Goal: Task Accomplishment & Management: Use online tool/utility

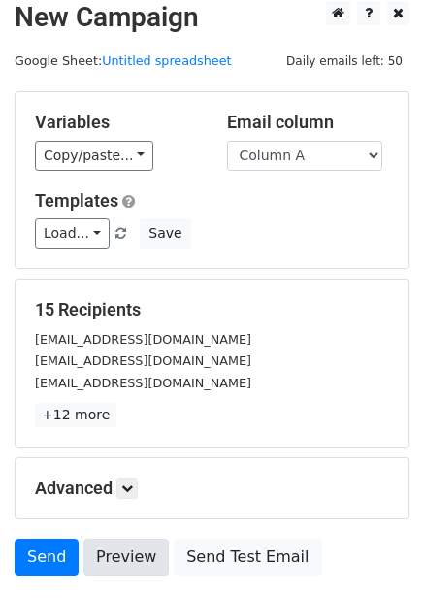
scroll to position [156, 0]
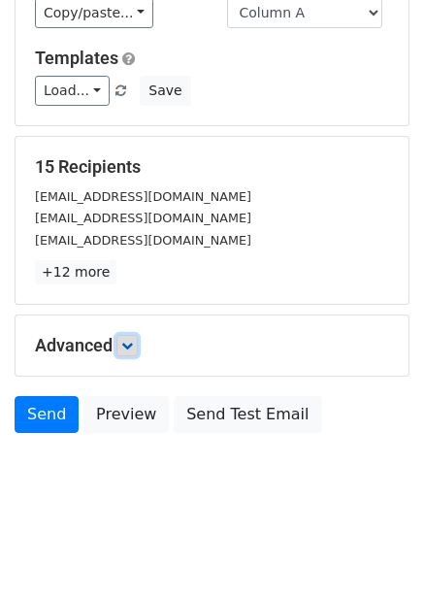
click at [127, 346] on icon at bounding box center [127, 346] width 12 height 12
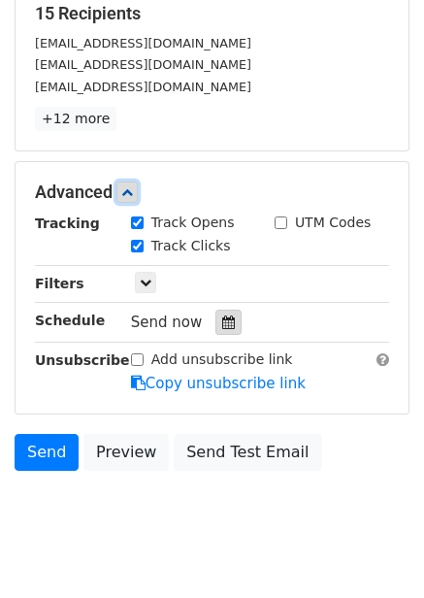
scroll to position [311, 0]
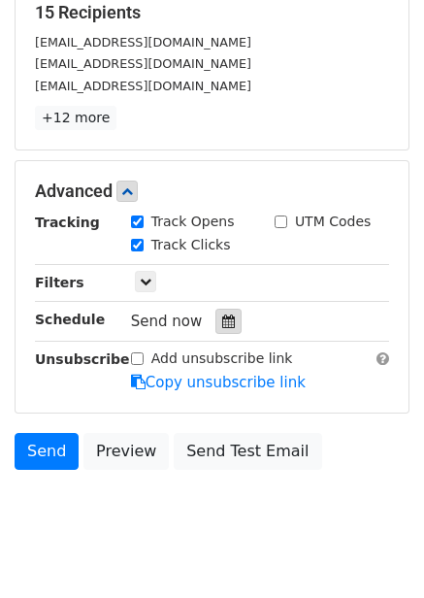
click at [222, 328] on icon at bounding box center [228, 321] width 13 height 14
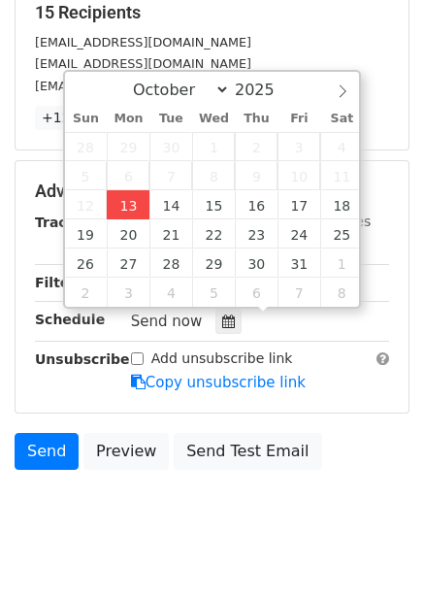
type input "2025-10-13 12:00"
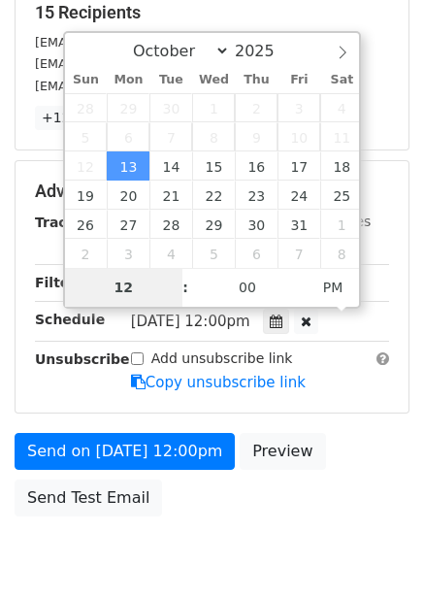
type input "4"
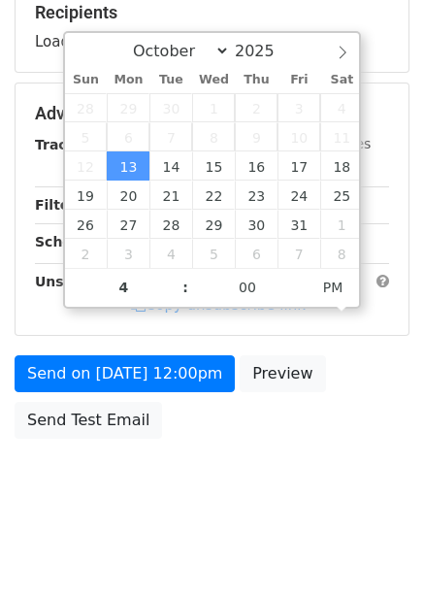
type input "2025-10-13 16:00"
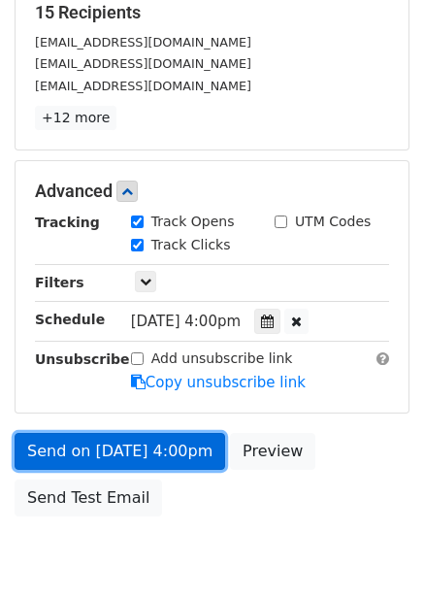
click at [183, 449] on link "Send on Oct 13 at 4:00pm" at bounding box center [120, 451] width 211 height 37
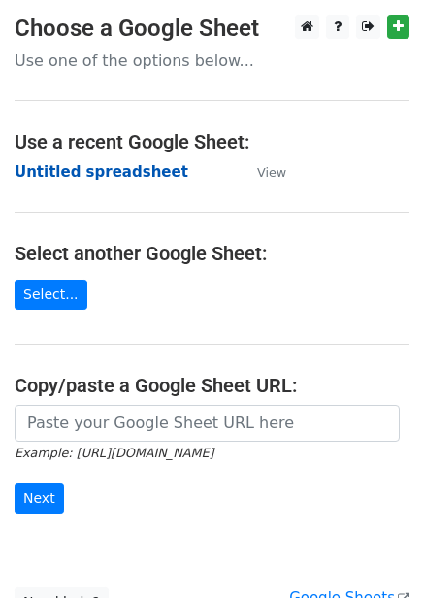
click at [64, 166] on strong "Untitled spreadsheet" at bounding box center [102, 171] width 174 height 17
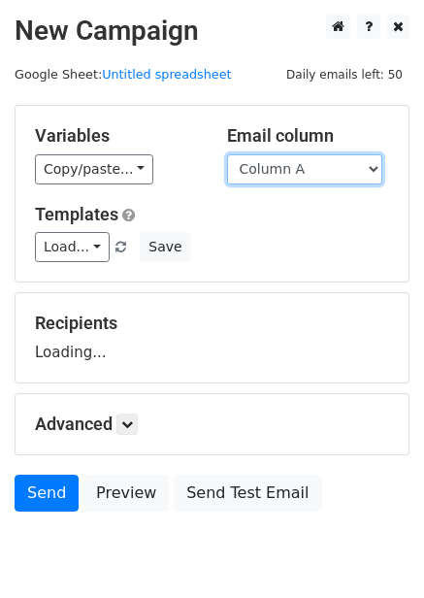
drag, startPoint x: 0, startPoint y: 0, endPoint x: 291, endPoint y: 181, distance: 342.6
click at [296, 172] on select "Column A Column B Column C Column D Column E" at bounding box center [304, 169] width 155 height 30
click at [227, 154] on select "Column A Column B Column C Column D Column E" at bounding box center [304, 169] width 155 height 30
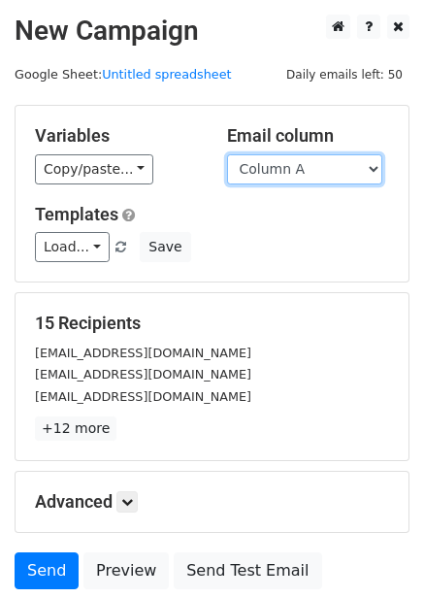
click at [286, 175] on select "Column A Column B Column C Column D Column E" at bounding box center [304, 169] width 155 height 30
select select "Column B"
click at [227, 154] on select "Column A Column B Column C Column D Column E" at bounding box center [304, 169] width 155 height 30
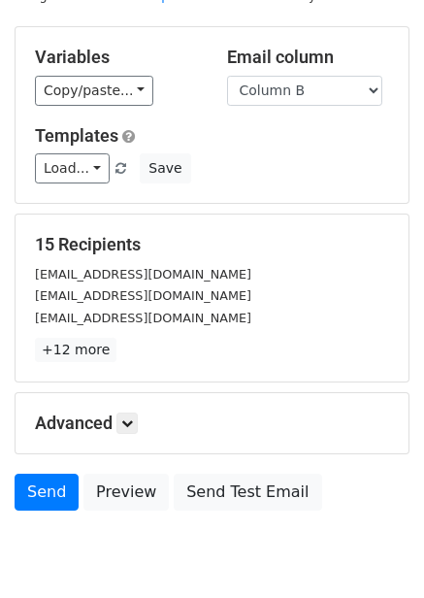
click at [117, 412] on h5 "Advanced" at bounding box center [212, 422] width 354 height 21
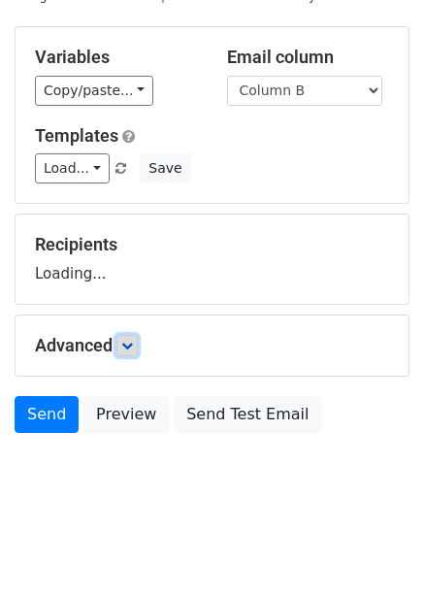
click at [122, 340] on link at bounding box center [126, 345] width 21 height 21
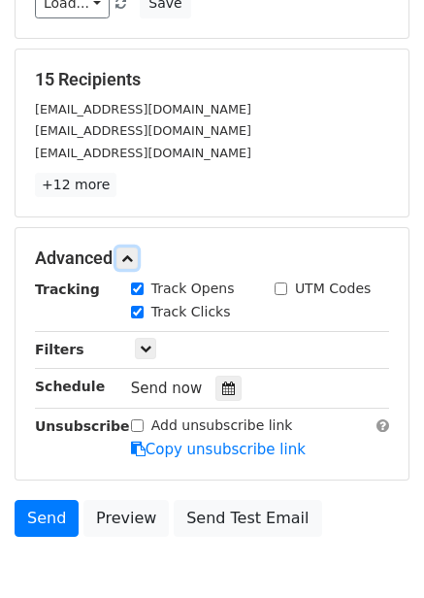
scroll to position [246, 0]
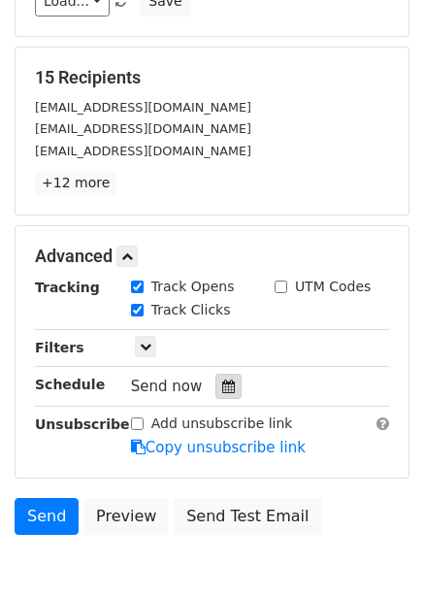
click at [222, 388] on icon at bounding box center [228, 386] width 13 height 14
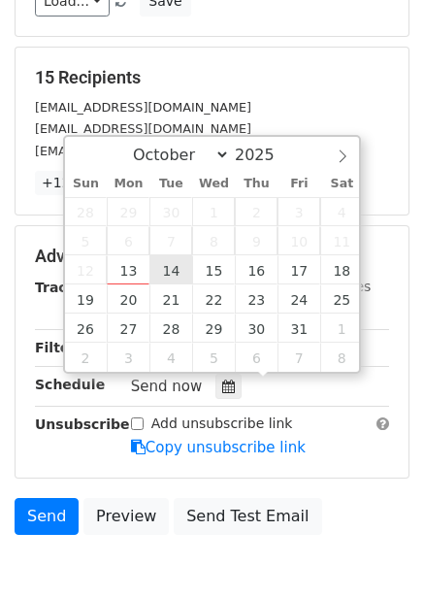
type input "2025-10-14 12:00"
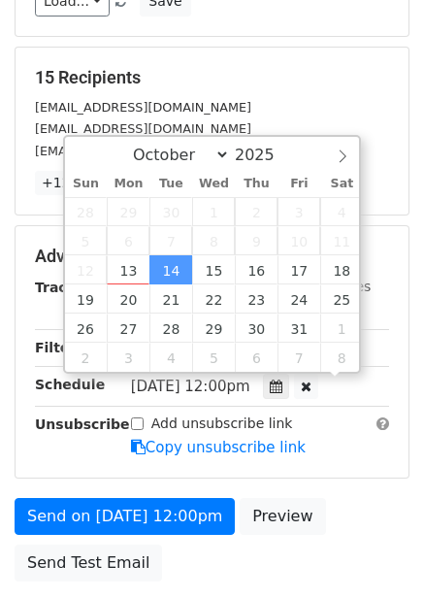
scroll to position [1, 0]
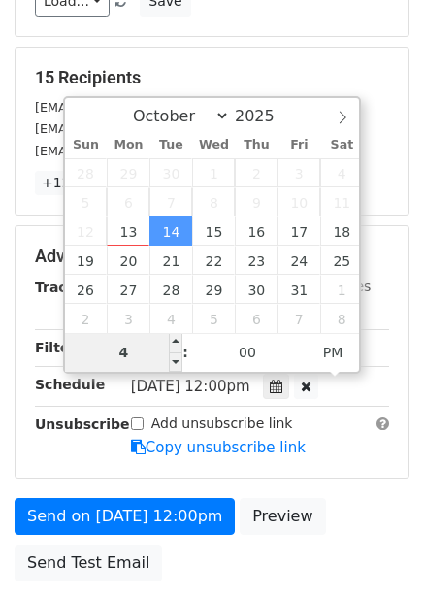
click at [144, 354] on input "4" at bounding box center [124, 352] width 118 height 39
type input "5"
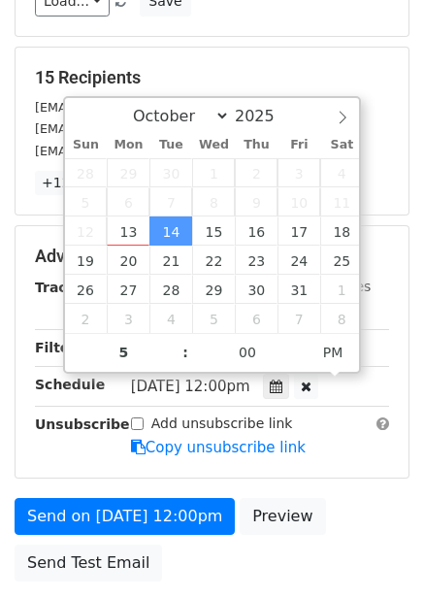
type input "2025-10-14 17:00"
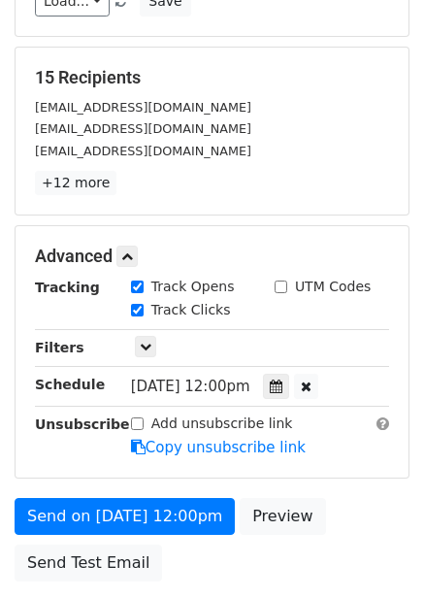
click at [367, 462] on div "Advanced Tracking Track Opens UTM Codes Track Clicks Filters Only include sprea…" at bounding box center [212, 351] width 393 height 251
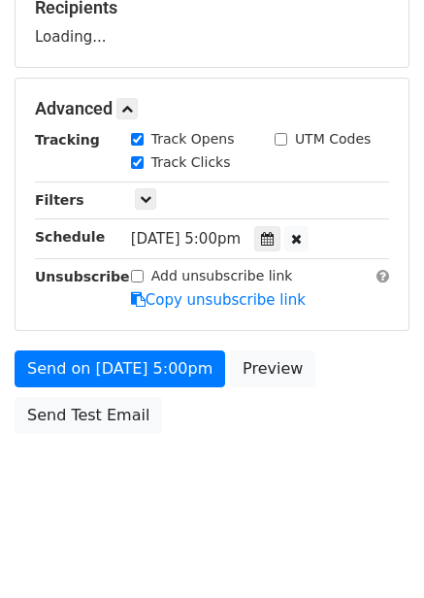
scroll to position [380, 0]
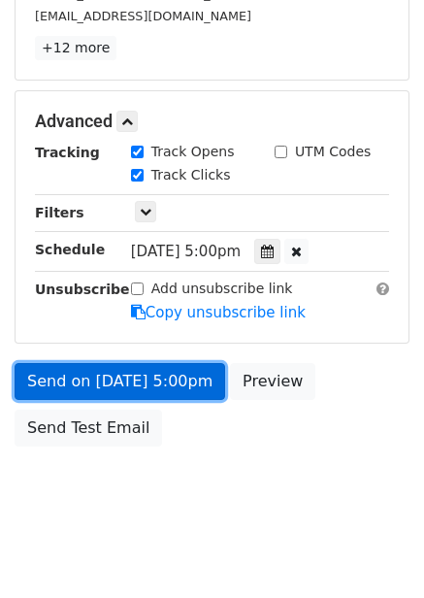
drag, startPoint x: 178, startPoint y: 388, endPoint x: 162, endPoint y: 388, distance: 15.5
click at [179, 388] on link "Send on Oct 14 at 5:00pm" at bounding box center [120, 381] width 211 height 37
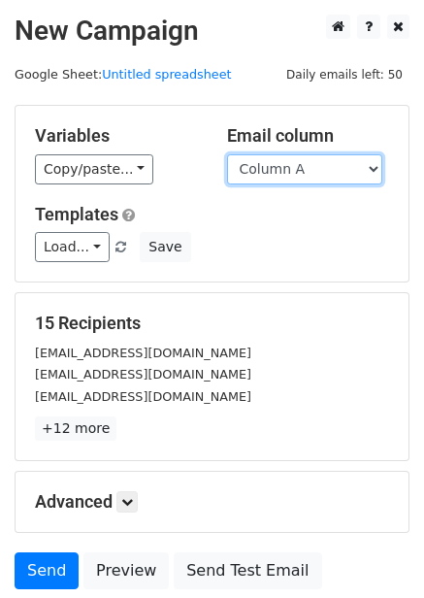
click at [302, 173] on select "Column A Column B Column C Column D Column E" at bounding box center [304, 169] width 155 height 30
select select "Column C"
click at [227, 154] on select "Column A Column B Column C Column D Column E" at bounding box center [304, 169] width 155 height 30
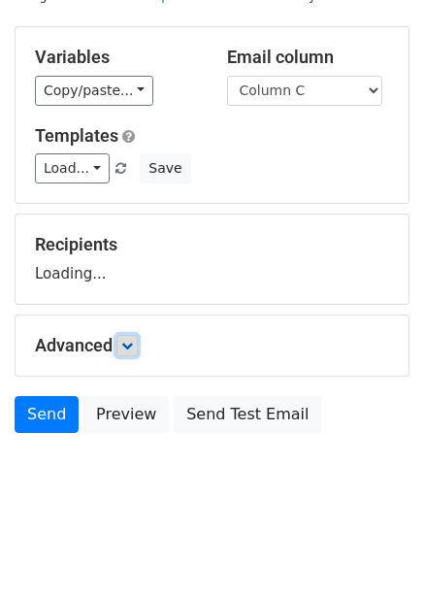
click at [133, 345] on icon at bounding box center [127, 346] width 12 height 12
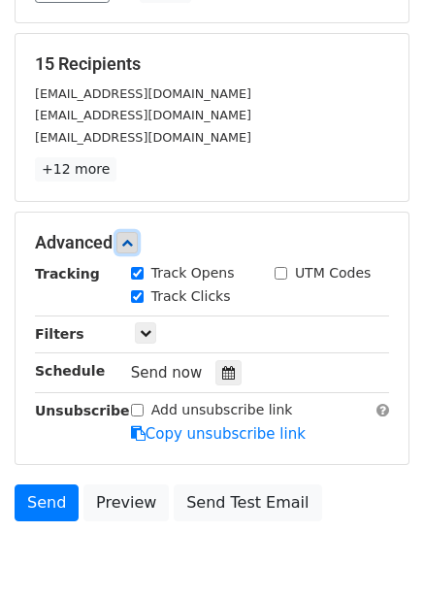
scroll to position [261, 0]
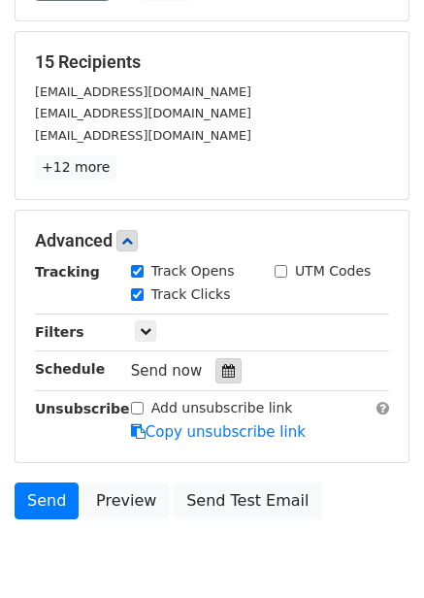
click at [222, 369] on icon at bounding box center [228, 371] width 13 height 14
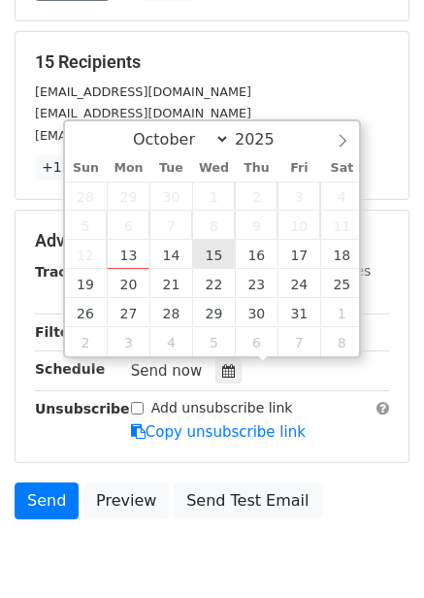
type input "2025-10-15 12:00"
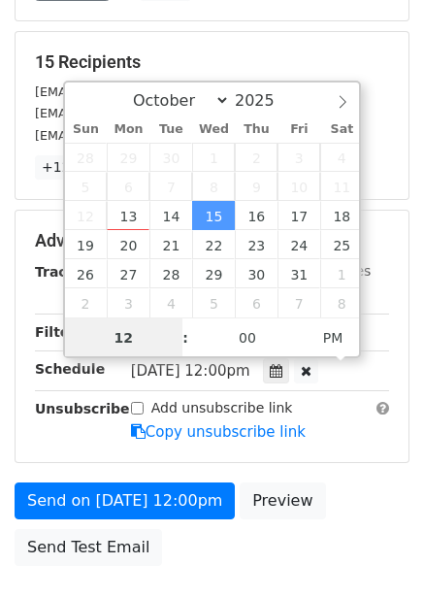
scroll to position [1, 0]
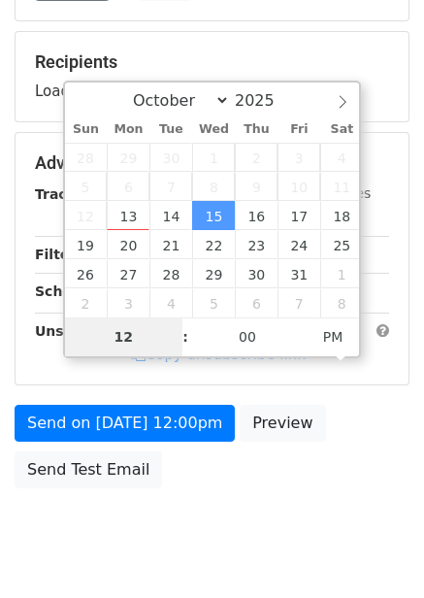
type input "6"
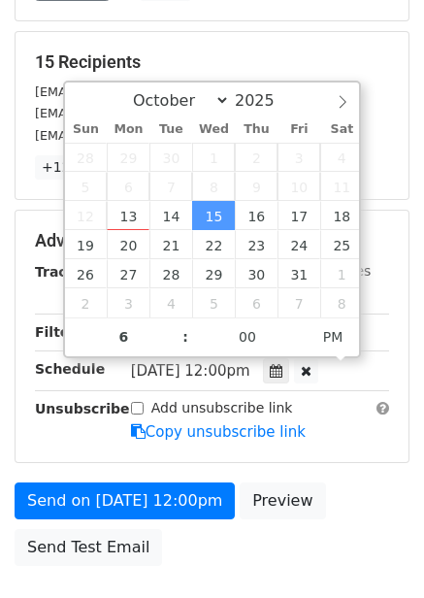
type input "2025-10-15 18:00"
click at [304, 463] on form "Variables Copy/paste... {{Column A}} {{Column B}} {{Column C}} {{Column D}} {{C…" at bounding box center [212, 210] width 395 height 732
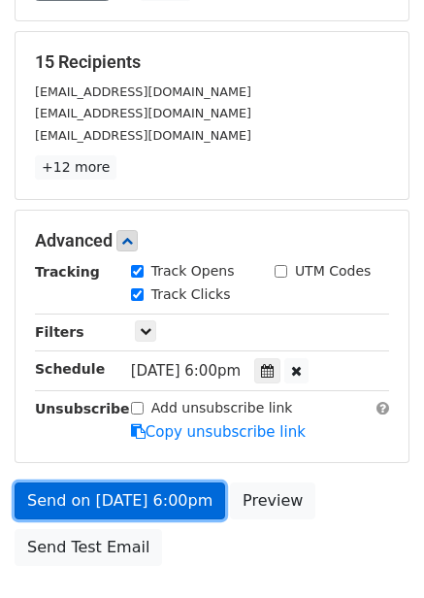
click at [170, 494] on link "Send on Oct 15 at 6:00pm" at bounding box center [120, 500] width 211 height 37
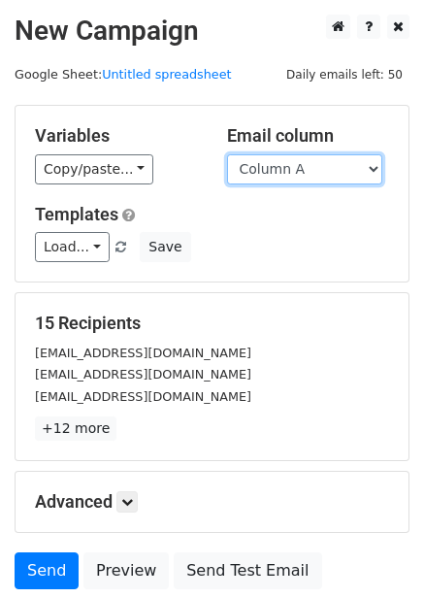
drag, startPoint x: 328, startPoint y: 157, endPoint x: 328, endPoint y: 183, distance: 26.2
click at [328, 157] on select "Column A Column B Column C Column D Column E" at bounding box center [304, 169] width 155 height 30
select select "Column D"
click at [227, 154] on select "Column A Column B Column C Column D Column E" at bounding box center [304, 169] width 155 height 30
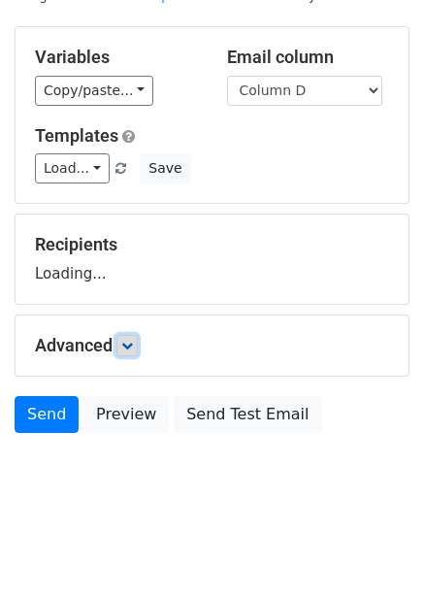
click at [131, 344] on icon at bounding box center [127, 346] width 12 height 12
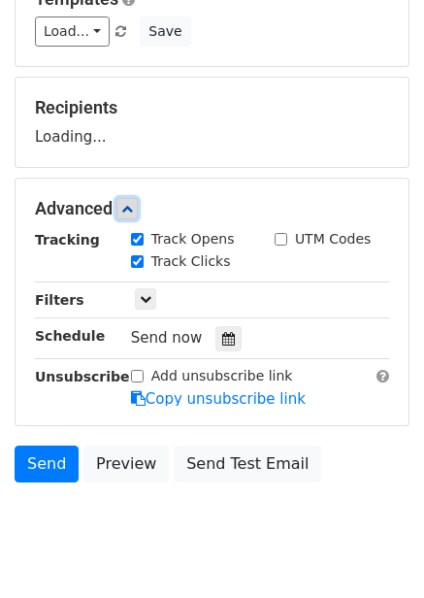
scroll to position [216, 0]
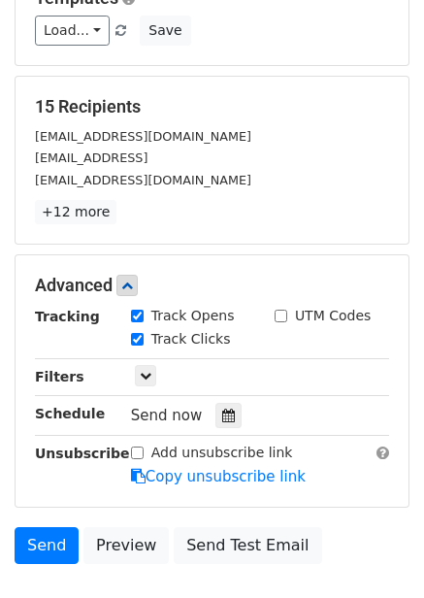
click at [224, 348] on div "Track Clicks" at bounding box center [188, 340] width 144 height 23
click at [222, 418] on icon at bounding box center [228, 416] width 13 height 14
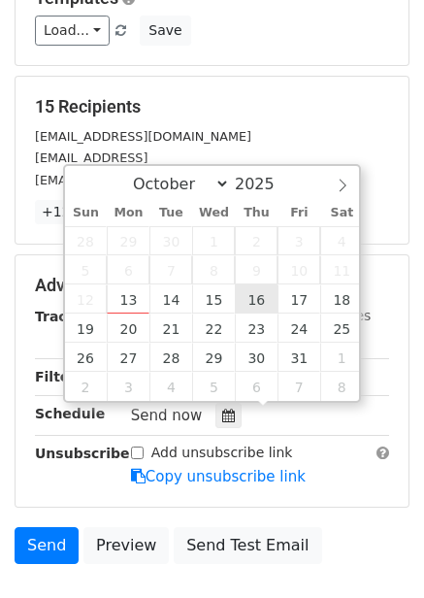
type input "2025-10-16 12:00"
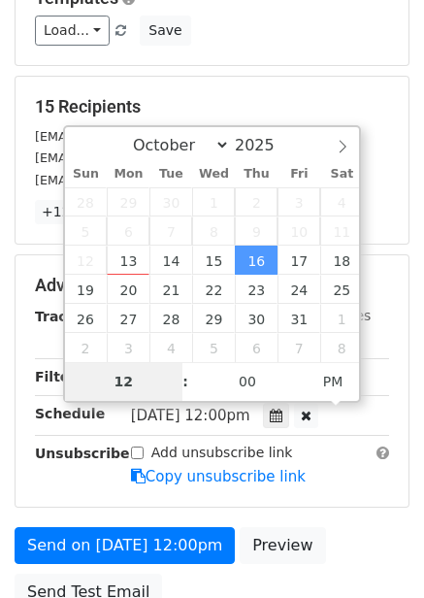
type input "7"
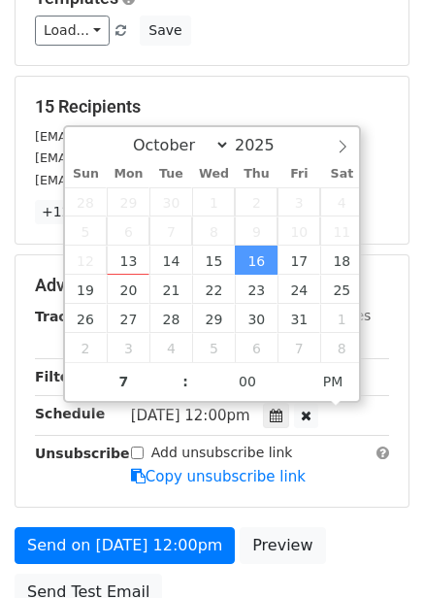
type input "2025-10-16 19:00"
click at [362, 480] on div "Add unsubscribe link Copy unsubscribe link" at bounding box center [259, 465] width 287 height 45
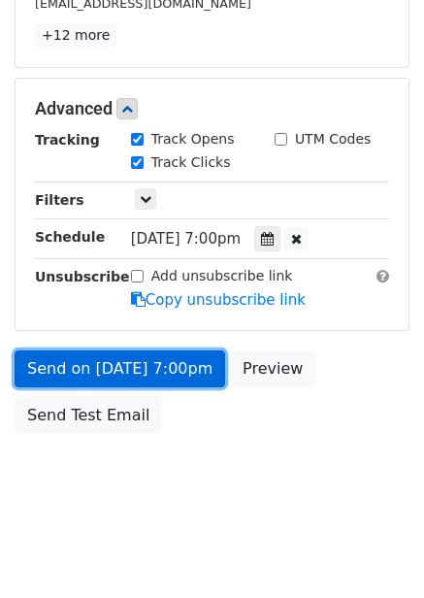
scroll to position [315, 0]
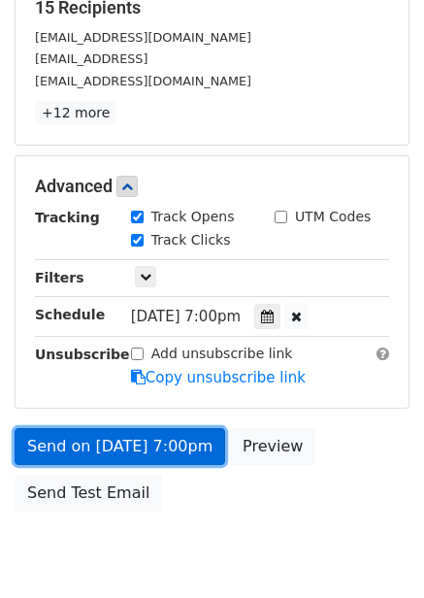
click at [181, 428] on link "Send on Oct 16 at 7:00pm" at bounding box center [120, 446] width 211 height 37
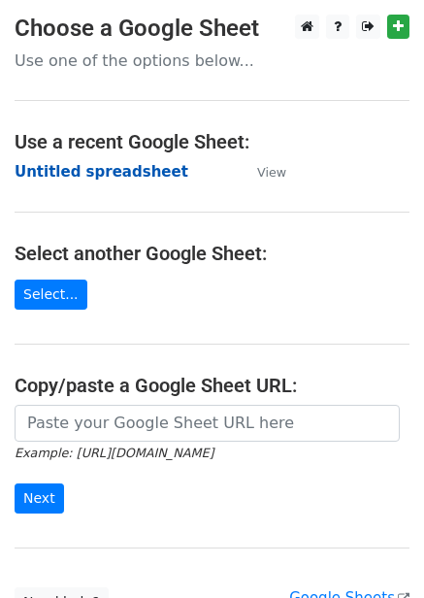
click at [74, 177] on strong "Untitled spreadsheet" at bounding box center [102, 171] width 174 height 17
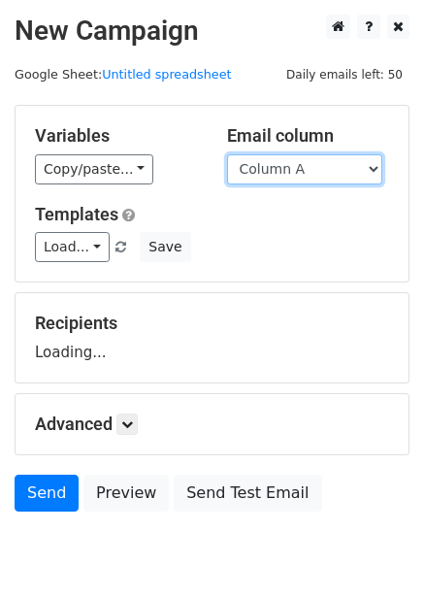
drag, startPoint x: 0, startPoint y: 0, endPoint x: 313, endPoint y: 181, distance: 362.2
click at [313, 181] on select "Column A Column B Column C Column D Column E" at bounding box center [304, 169] width 155 height 30
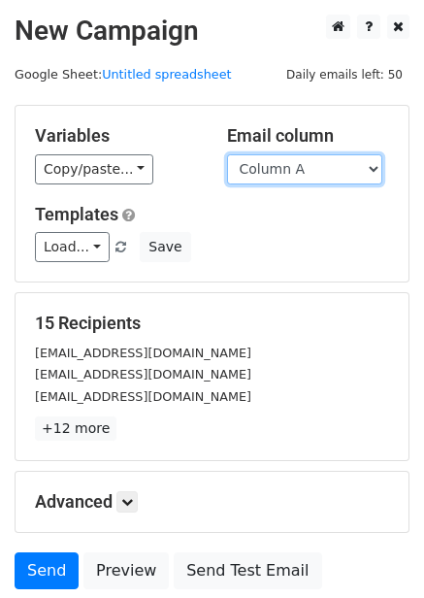
click at [291, 183] on select "Column A Column B Column C Column D Column E" at bounding box center [304, 169] width 155 height 30
select select "Column E"
click at [227, 154] on select "Column A Column B Column C Column D Column E" at bounding box center [304, 169] width 155 height 30
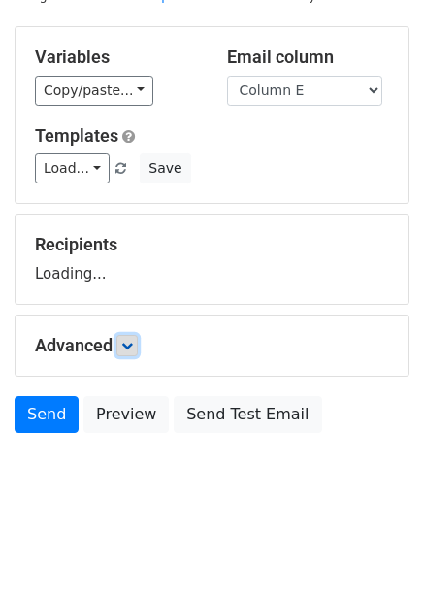
click at [133, 350] on icon at bounding box center [127, 346] width 12 height 12
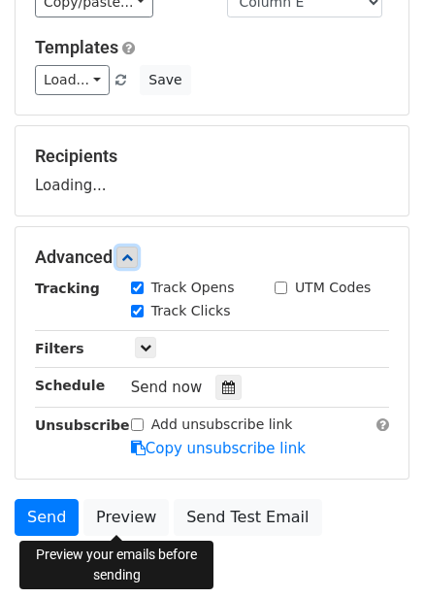
scroll to position [252, 0]
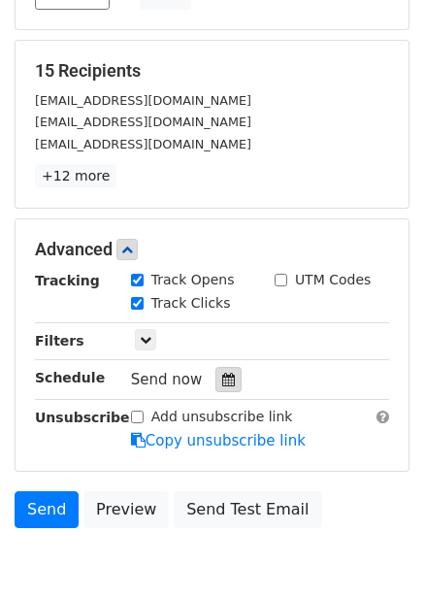
click at [215, 371] on div at bounding box center [228, 379] width 26 height 25
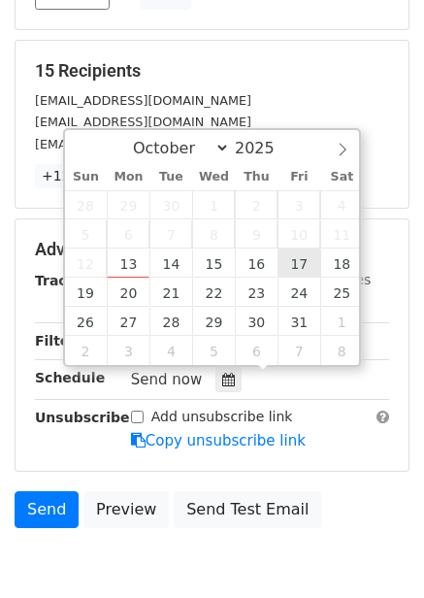
type input "[DATE] 12:00"
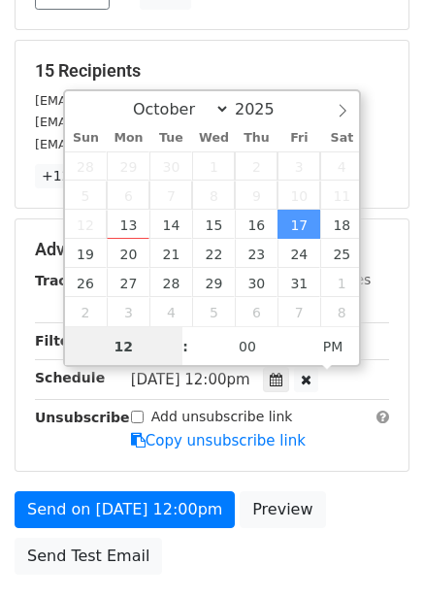
scroll to position [1, 0]
type input "8"
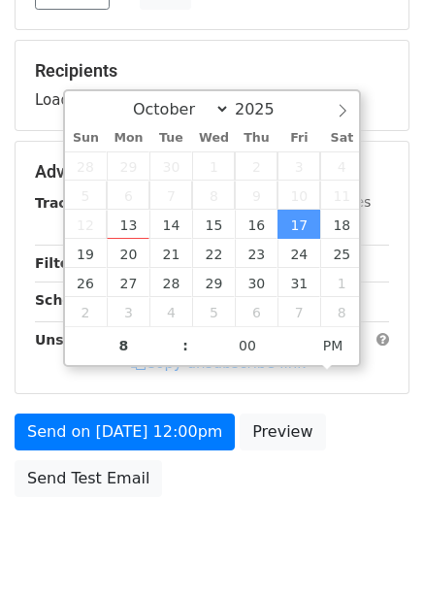
type input "[DATE] 20:00"
drag, startPoint x: 327, startPoint y: 427, endPoint x: 323, endPoint y: 437, distance: 10.5
click at [327, 428] on div "Send on [DATE] 12:00pm Preview Send Test Email" at bounding box center [212, 459] width 424 height 93
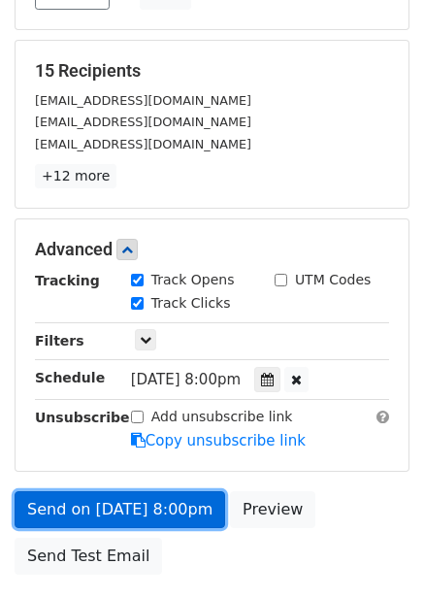
click at [182, 510] on link "Send on [DATE] 8:00pm" at bounding box center [120, 509] width 211 height 37
